Goal: Task Accomplishment & Management: Use online tool/utility

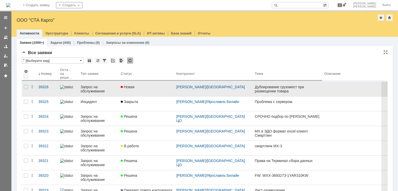
click at [142, 90] on link "Новая" at bounding box center [147, 89] width 56 height 15
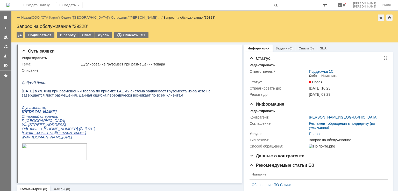
click at [309, 76] on div "Себе" at bounding box center [313, 76] width 8 height 4
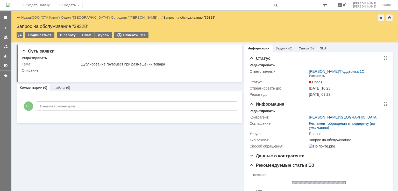
click at [258, 110] on div "Редактировать" at bounding box center [262, 111] width 25 height 4
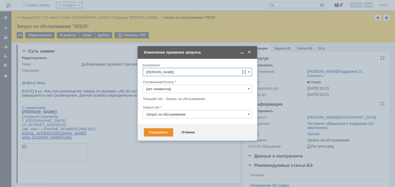
type input "Прочее"
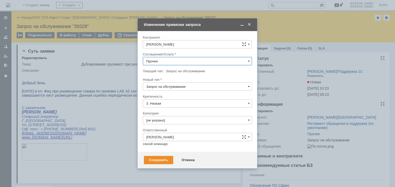
click at [165, 59] on input "Прочее" at bounding box center [197, 61] width 109 height 8
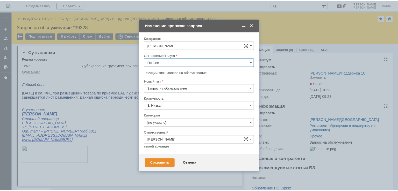
scroll to position [177, 0]
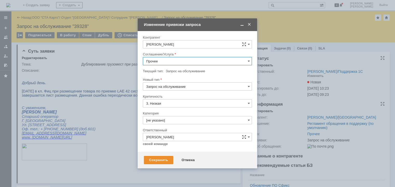
click at [186, 99] on span "WMS Размещение ТСД" at bounding box center [197, 100] width 102 height 4
type input "WMS Размещение ТСД"
drag, startPoint x: 173, startPoint y: 86, endPoint x: 170, endPoint y: 88, distance: 4.1
click at [173, 86] on input "Запрос на обслуживание" at bounding box center [197, 86] width 109 height 8
click at [158, 113] on span "Инцидент" at bounding box center [197, 113] width 102 height 4
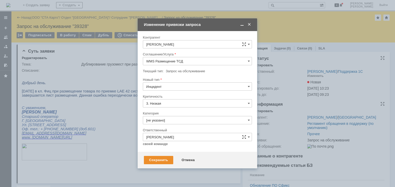
type input "Инцидент"
click at [158, 159] on div "Сохранить" at bounding box center [158, 160] width 29 height 8
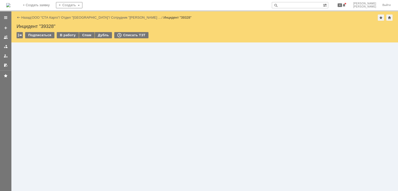
click at [66, 35] on div "В работу" at bounding box center [68, 35] width 22 height 6
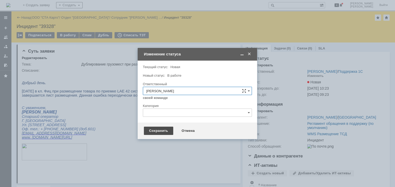
click at [154, 132] on div "Сохранить" at bounding box center [158, 131] width 29 height 8
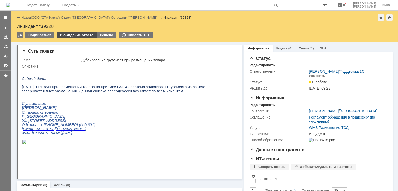
drag, startPoint x: 73, startPoint y: 38, endPoint x: 74, endPoint y: 35, distance: 3.4
click at [73, 38] on td "В ожидание ответа" at bounding box center [77, 35] width 40 height 7
click at [74, 35] on div "В ожидание ответа" at bounding box center [77, 35] width 40 height 6
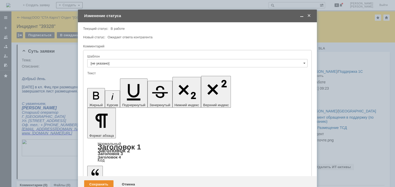
click at [99, 181] on div "Сохранить" at bounding box center [98, 185] width 29 height 8
